Goal: Navigation & Orientation: Find specific page/section

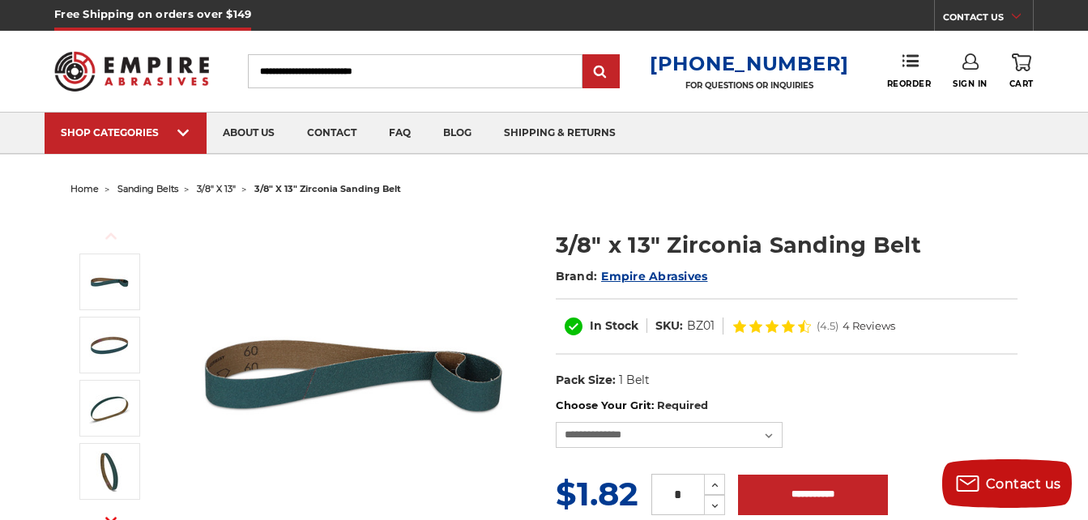
click at [211, 190] on span "3/8" x 13"" at bounding box center [216, 188] width 39 height 11
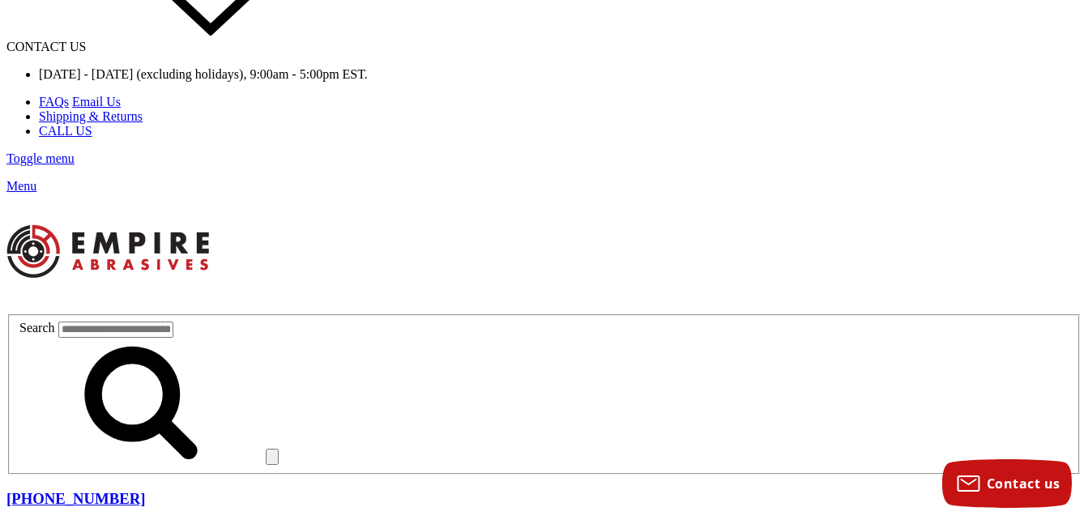
scroll to position [81, 0]
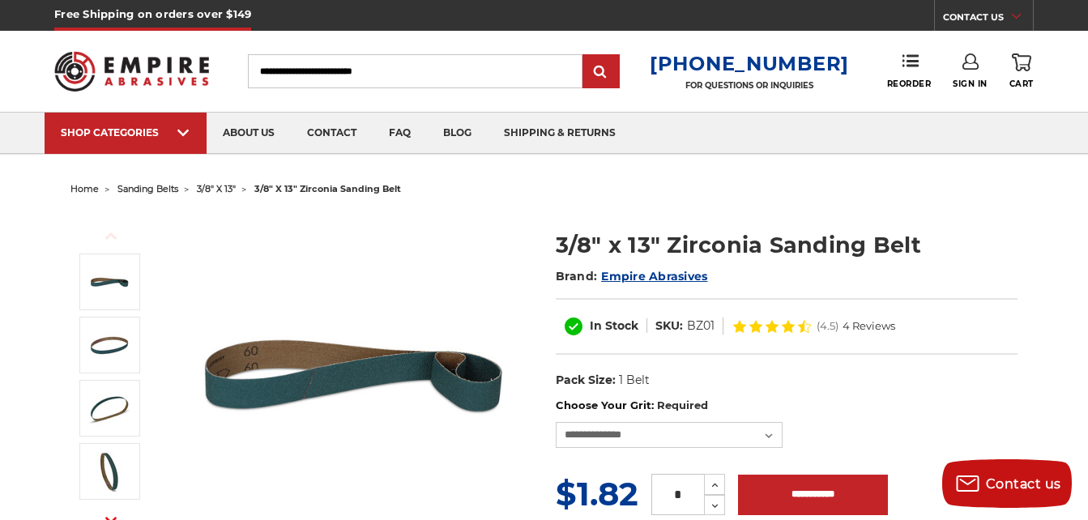
click at [152, 189] on span "sanding belts" at bounding box center [147, 188] width 61 height 11
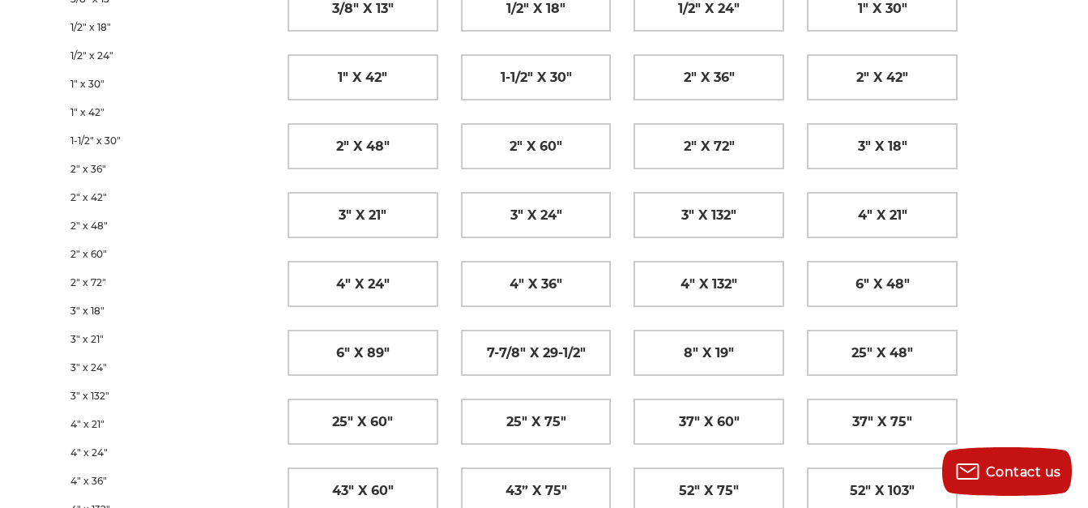
scroll to position [405, 0]
